Goal: Task Accomplishment & Management: Manage account settings

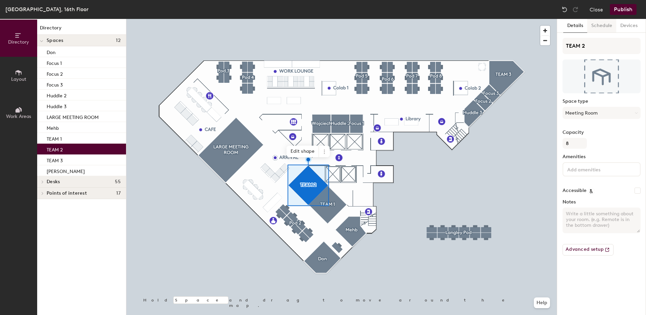
click at [606, 25] on button "Schedule" at bounding box center [601, 26] width 29 height 14
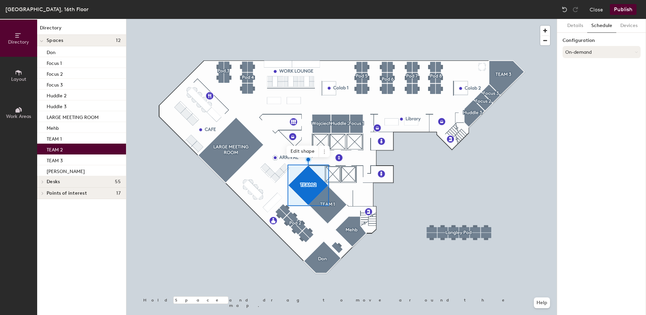
click at [623, 52] on button "On-demand" at bounding box center [602, 52] width 78 height 12
click at [584, 78] on div "Scheduled" at bounding box center [601, 79] width 77 height 10
click at [599, 64] on button "Select account" at bounding box center [602, 67] width 78 height 12
click at [604, 93] on div "Microsoft 365" at bounding box center [601, 94] width 77 height 10
click at [632, 26] on button "Devices" at bounding box center [628, 26] width 25 height 14
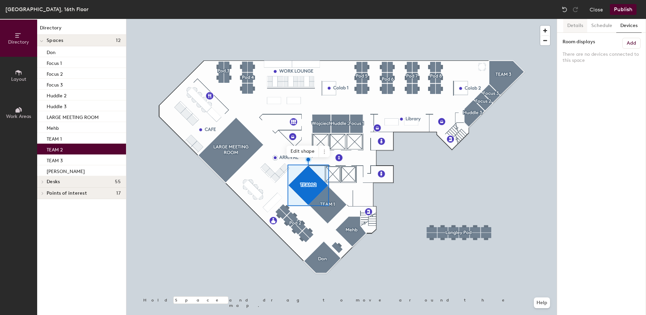
click at [574, 28] on button "Details" at bounding box center [575, 26] width 24 height 14
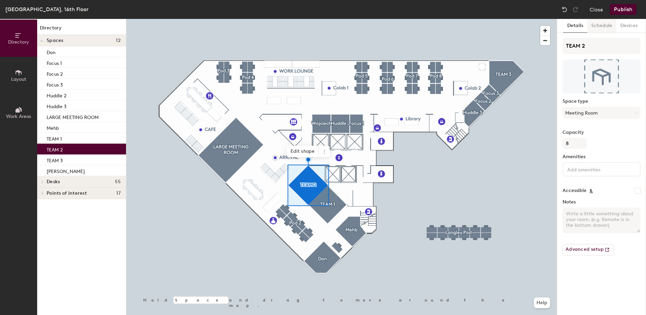
click at [598, 25] on button "Schedule" at bounding box center [601, 26] width 29 height 14
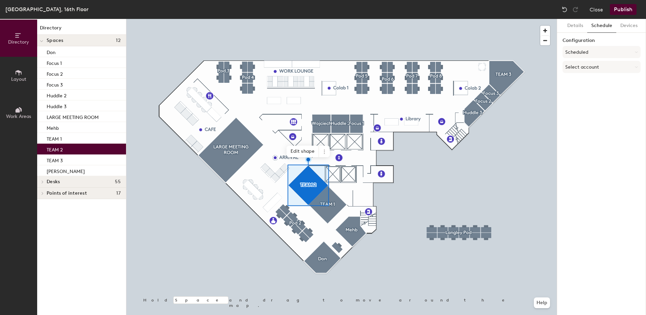
click at [630, 11] on button "Publish" at bounding box center [623, 9] width 27 height 11
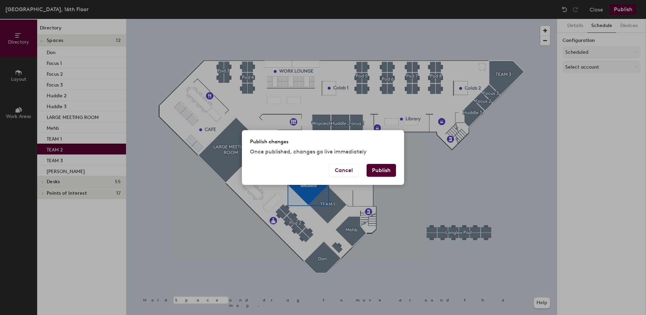
click at [385, 174] on button "Publish" at bounding box center [381, 170] width 29 height 13
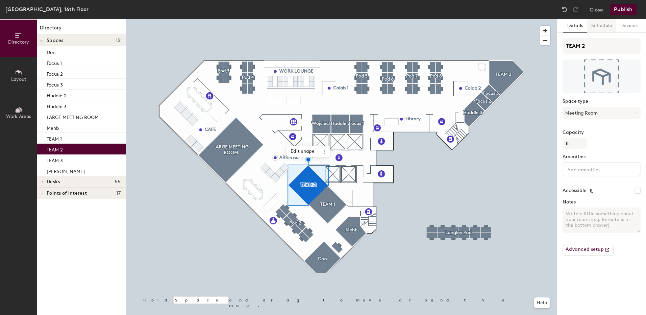
click at [596, 25] on button "Schedule" at bounding box center [601, 26] width 29 height 14
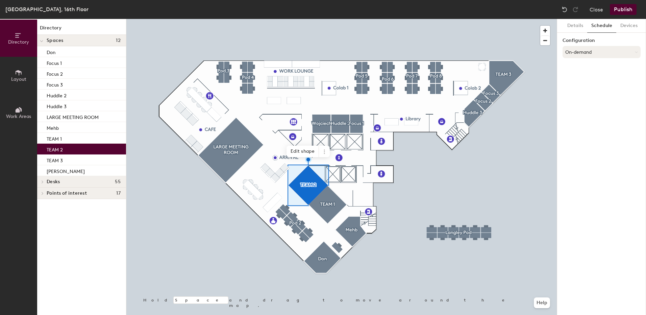
click at [607, 52] on button "On-demand" at bounding box center [602, 52] width 78 height 12
click at [576, 80] on div "Scheduled" at bounding box center [601, 79] width 77 height 10
click at [605, 71] on button "Select account" at bounding box center [602, 67] width 78 height 12
click at [596, 95] on div "Microsoft 365" at bounding box center [601, 94] width 77 height 10
click at [631, 11] on button "Publish" at bounding box center [623, 9] width 27 height 11
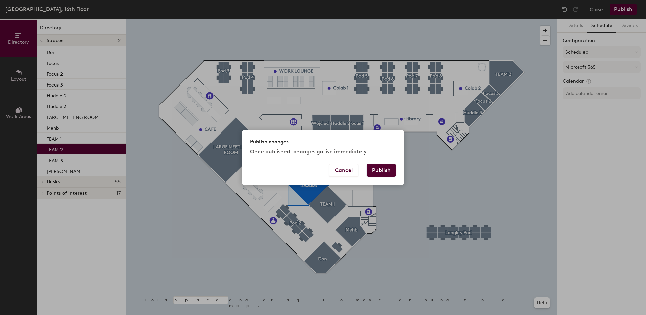
click at [380, 168] on button "Publish" at bounding box center [381, 170] width 29 height 13
